Goal: Book appointment/travel/reservation

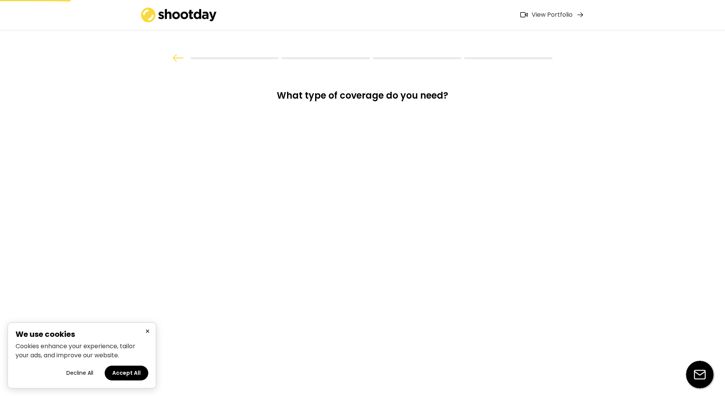
click at [149, 332] on button "×" at bounding box center [147, 331] width 9 height 9
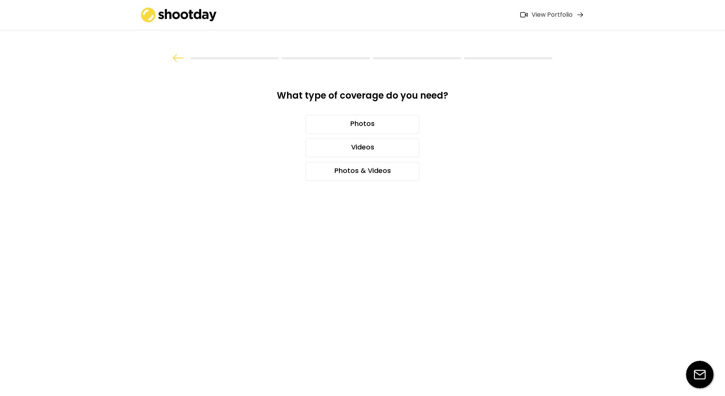
click at [356, 168] on div "Photos & Videos" at bounding box center [363, 171] width 114 height 19
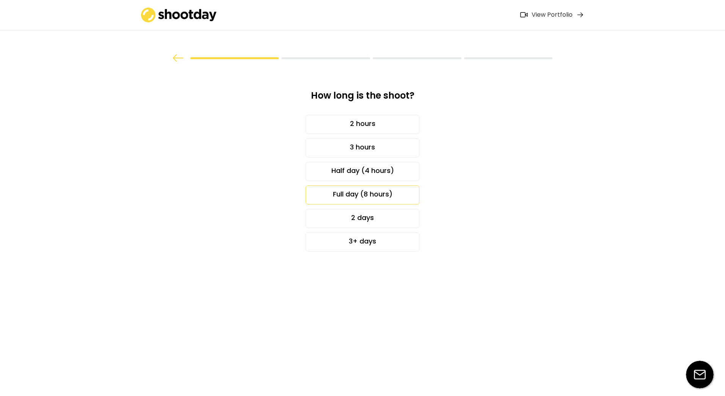
click at [398, 198] on div "Full day (8 hours)" at bounding box center [363, 194] width 114 height 19
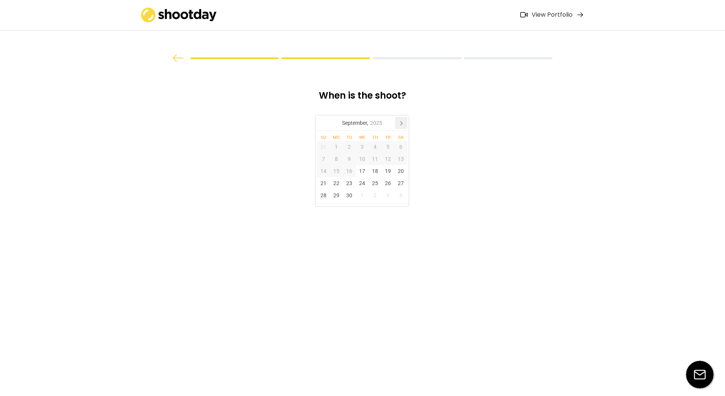
click at [402, 121] on icon at bounding box center [401, 123] width 12 height 12
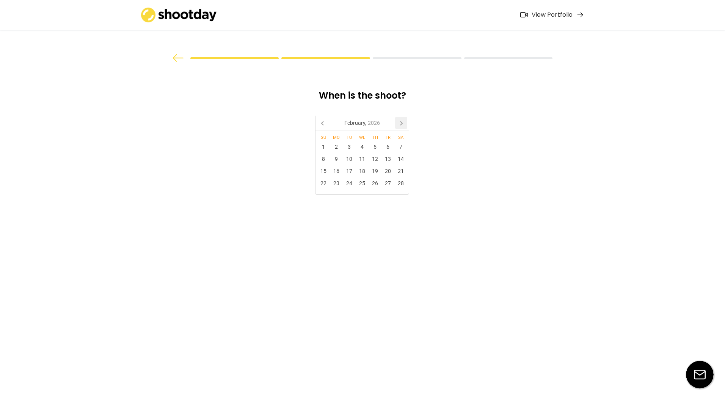
click at [402, 121] on icon at bounding box center [401, 123] width 12 height 12
click at [401, 124] on icon at bounding box center [401, 123] width 12 height 12
click at [375, 184] on div "21" at bounding box center [375, 183] width 13 height 12
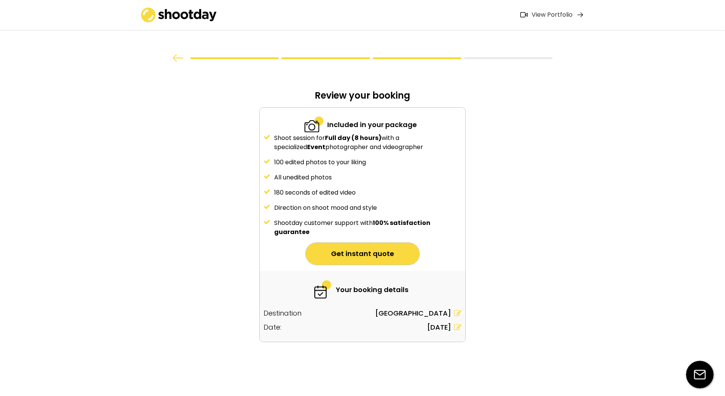
click at [385, 254] on button "Get instant quote" at bounding box center [363, 254] width 114 height 22
